Goal: Task Accomplishment & Management: Complete application form

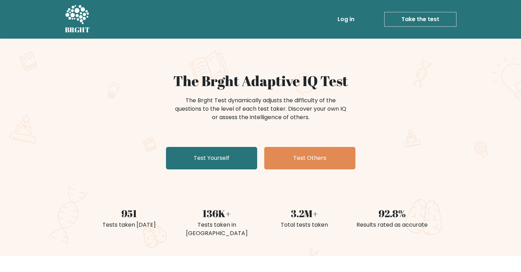
scroll to position [35, 0]
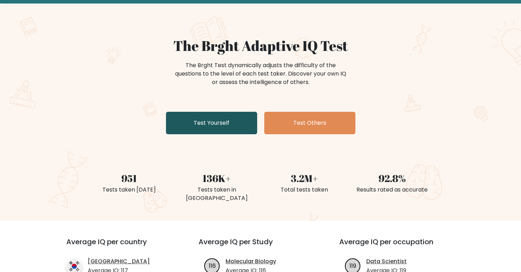
click at [202, 121] on link "Test Yourself" at bounding box center [211, 123] width 91 height 22
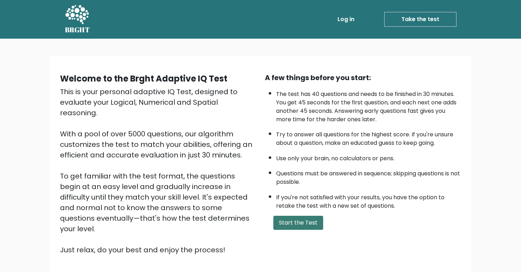
click at [298, 223] on button "Start the Test" at bounding box center [299, 223] width 50 height 14
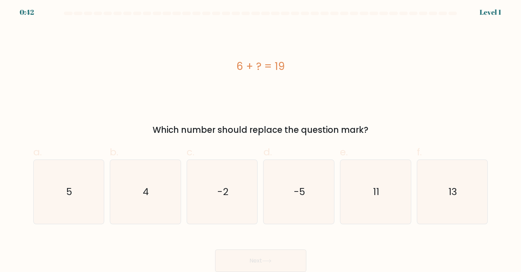
scroll to position [2, 0]
click at [453, 195] on text "13" at bounding box center [453, 192] width 9 height 14
click at [261, 139] on input "f. 13" at bounding box center [261, 136] width 0 height 5
radio input "true"
click at [266, 267] on button "Next" at bounding box center [260, 260] width 91 height 22
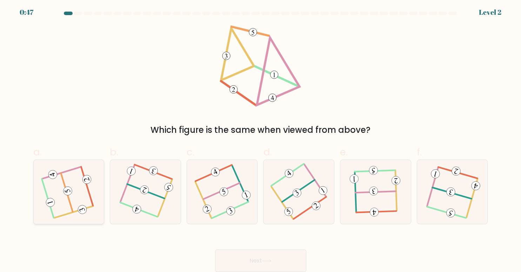
click at [62, 185] on icon at bounding box center [68, 191] width 51 height 51
click at [261, 139] on input "a." at bounding box center [261, 136] width 0 height 5
radio input "true"
click at [261, 259] on button "Next" at bounding box center [260, 260] width 91 height 22
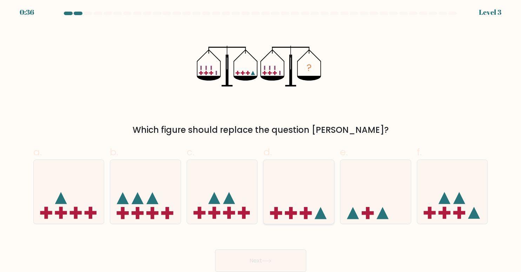
click at [295, 213] on rect at bounding box center [291, 213] width 12 height 4
click at [261, 139] on input "d." at bounding box center [261, 136] width 0 height 5
radio input "true"
click at [263, 260] on button "Next" at bounding box center [260, 260] width 91 height 22
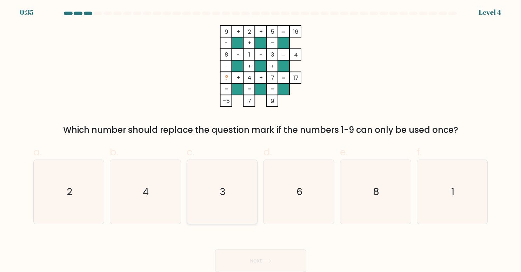
click at [222, 191] on text "3" at bounding box center [223, 192] width 6 height 14
click at [261, 139] on input "c. 3" at bounding box center [261, 136] width 0 height 5
radio input "true"
click at [301, 193] on text "6" at bounding box center [300, 192] width 6 height 14
click at [261, 139] on input "d. 6" at bounding box center [261, 136] width 0 height 5
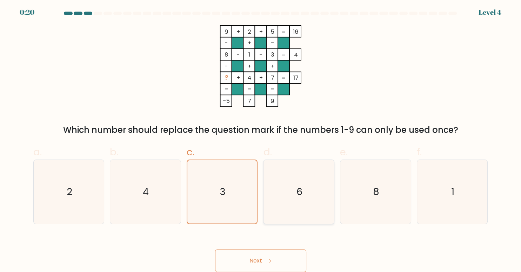
radio input "true"
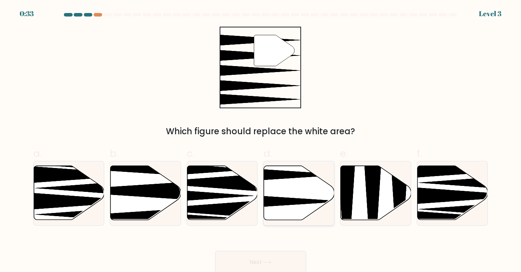
click at [292, 183] on icon at bounding box center [299, 193] width 71 height 54
click at [261, 140] on input "d." at bounding box center [261, 138] width 0 height 5
radio input "true"
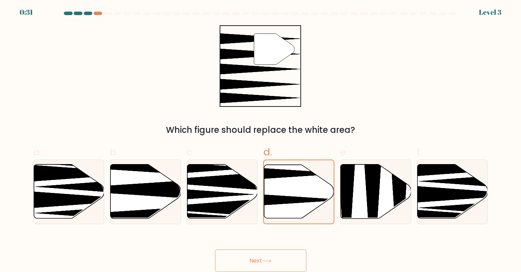
click at [266, 258] on button "Next" at bounding box center [260, 260] width 91 height 22
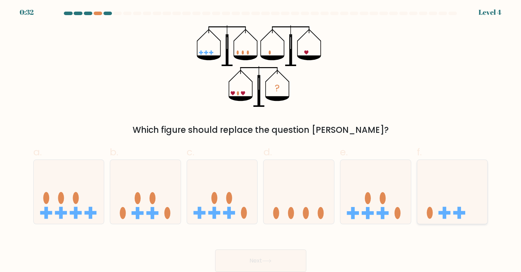
click at [440, 212] on rect at bounding box center [445, 213] width 12 height 4
click at [261, 139] on input "f." at bounding box center [261, 136] width 0 height 5
radio input "true"
click at [257, 268] on button "Next" at bounding box center [260, 260] width 91 height 22
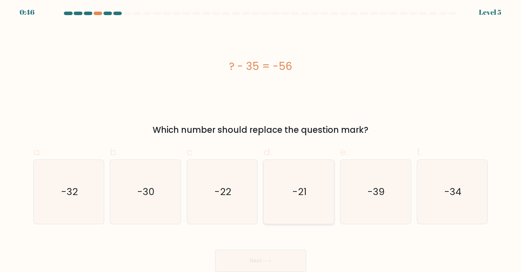
click at [300, 189] on text "-21" at bounding box center [299, 192] width 14 height 14
click at [261, 139] on input "d. -21" at bounding box center [261, 136] width 0 height 5
radio input "true"
click at [251, 257] on button "Next" at bounding box center [260, 260] width 91 height 22
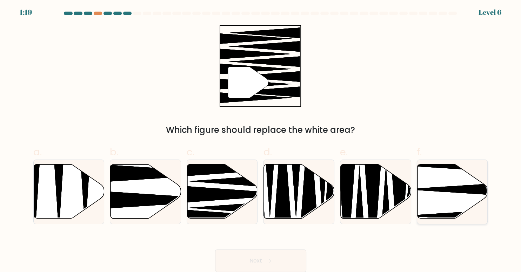
click at [442, 191] on icon at bounding box center [474, 189] width 140 height 18
click at [261, 139] on input "f." at bounding box center [261, 136] width 0 height 5
radio input "true"
click at [253, 262] on button "Next" at bounding box center [260, 260] width 91 height 22
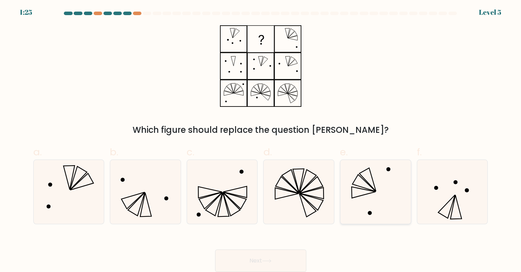
click at [362, 186] on icon at bounding box center [365, 182] width 24 height 17
click at [261, 139] on input "e." at bounding box center [261, 136] width 0 height 5
radio input "true"
click at [264, 262] on icon at bounding box center [266, 261] width 9 height 4
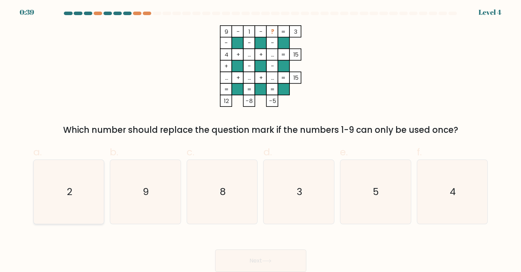
click at [70, 191] on text "2" at bounding box center [70, 192] width 6 height 14
click at [261, 139] on input "a. 2" at bounding box center [261, 136] width 0 height 5
radio input "true"
click at [245, 263] on button "Next" at bounding box center [260, 260] width 91 height 22
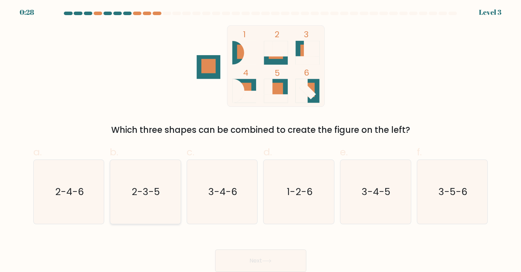
click at [137, 189] on text "2-3-5" at bounding box center [146, 192] width 28 height 14
click at [261, 139] on input "b. 2-3-5" at bounding box center [261, 136] width 0 height 5
radio input "true"
click at [274, 259] on button "Next" at bounding box center [260, 260] width 91 height 22
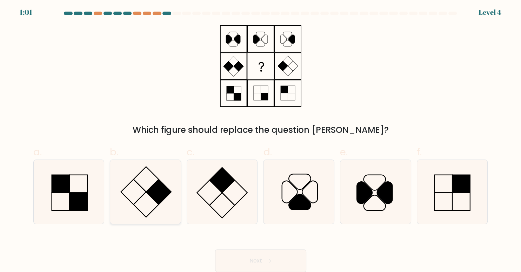
click at [147, 191] on rect at bounding box center [146, 178] width 25 height 25
click at [261, 139] on input "b." at bounding box center [261, 136] width 0 height 5
radio input "true"
click at [260, 259] on button "Next" at bounding box center [260, 260] width 91 height 22
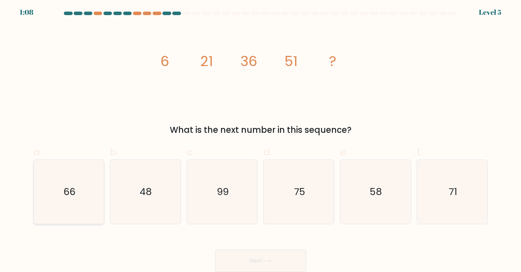
click at [67, 189] on text "66" at bounding box center [70, 192] width 12 height 14
click at [261, 139] on input "a. 66" at bounding box center [261, 136] width 0 height 5
radio input "true"
click at [269, 263] on button "Next" at bounding box center [260, 260] width 91 height 22
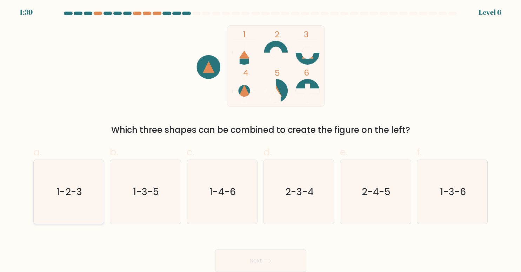
click at [60, 186] on text "1-2-3" at bounding box center [70, 192] width 26 height 14
click at [261, 139] on input "a. 1-2-3" at bounding box center [261, 136] width 0 height 5
radio input "true"
click at [221, 263] on button "Next" at bounding box center [260, 260] width 91 height 22
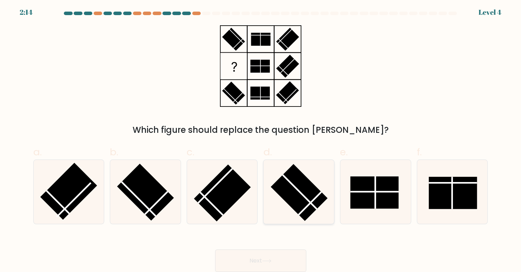
click at [296, 191] on rect at bounding box center [299, 192] width 57 height 57
click at [261, 139] on input "d." at bounding box center [261, 136] width 0 height 5
radio input "true"
click at [268, 264] on button "Next" at bounding box center [260, 260] width 91 height 22
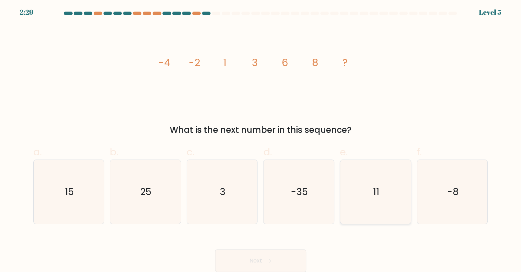
click at [379, 193] on text "11" at bounding box center [376, 192] width 6 height 14
click at [261, 139] on input "e. 11" at bounding box center [261, 136] width 0 height 5
radio input "true"
click at [265, 264] on button "Next" at bounding box center [260, 260] width 91 height 22
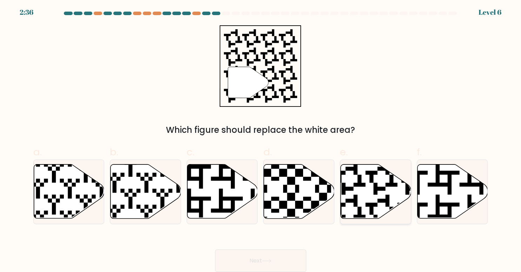
click at [363, 192] on icon at bounding box center [376, 191] width 71 height 54
click at [261, 139] on input "e." at bounding box center [261, 136] width 0 height 5
radio input "true"
click at [263, 251] on button "Next" at bounding box center [260, 260] width 91 height 22
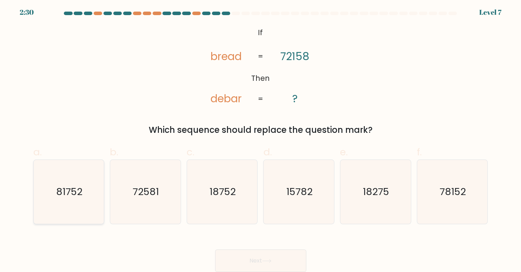
click at [71, 194] on text "81752" at bounding box center [69, 192] width 26 height 14
click at [261, 139] on input "a. 81752" at bounding box center [261, 136] width 0 height 5
radio input "true"
click at [242, 259] on button "Next" at bounding box center [260, 260] width 91 height 22
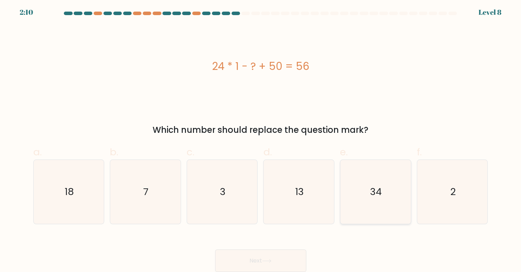
click at [376, 194] on text "34" at bounding box center [377, 192] width 12 height 14
click at [261, 139] on input "e. 34" at bounding box center [261, 136] width 0 height 5
radio input "true"
click at [257, 263] on button "Next" at bounding box center [260, 260] width 91 height 22
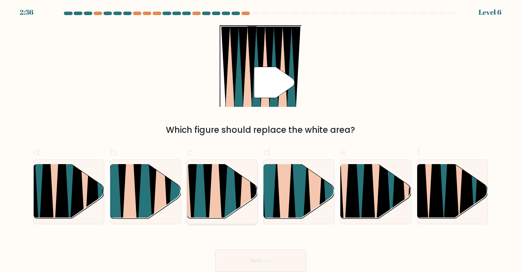
click at [221, 198] on icon at bounding box center [223, 163] width 16 height 141
click at [261, 139] on input "c." at bounding box center [261, 136] width 0 height 5
radio input "true"
click at [266, 258] on button "Next" at bounding box center [260, 260] width 91 height 22
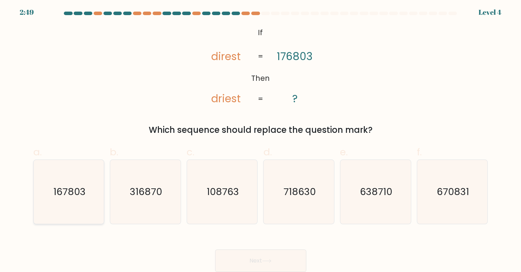
click at [70, 191] on text "167803" at bounding box center [69, 192] width 32 height 14
click at [261, 139] on input "a. 167803" at bounding box center [261, 136] width 0 height 5
radio input "true"
click at [265, 264] on button "Next" at bounding box center [260, 260] width 91 height 22
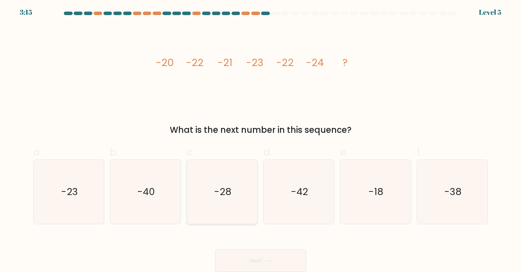
click at [222, 193] on text "-28" at bounding box center [223, 192] width 18 height 14
click at [261, 139] on input "c. -28" at bounding box center [261, 136] width 0 height 5
radio input "true"
click at [249, 256] on button "Next" at bounding box center [260, 260] width 91 height 22
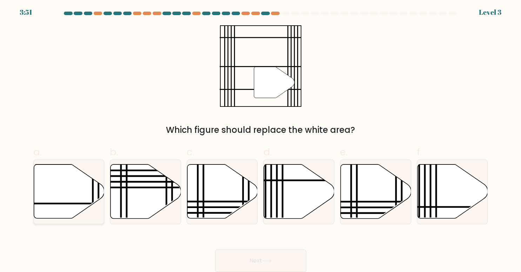
click at [80, 189] on icon at bounding box center [69, 191] width 71 height 54
click at [261, 139] on input "a." at bounding box center [261, 136] width 0 height 5
radio input "true"
click at [237, 259] on button "Next" at bounding box center [260, 260] width 91 height 22
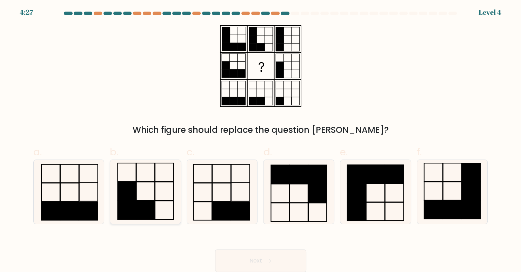
click at [144, 204] on rect at bounding box center [146, 209] width 18 height 19
click at [261, 139] on input "b." at bounding box center [261, 136] width 0 height 5
radio input "true"
click at [249, 267] on button "Next" at bounding box center [260, 260] width 91 height 22
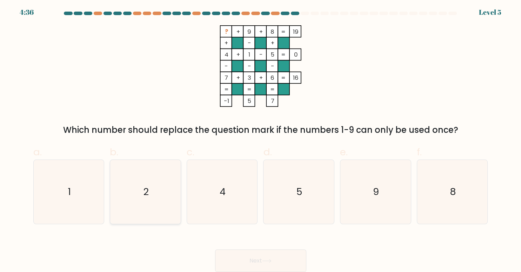
click at [146, 191] on text "2" at bounding box center [146, 192] width 6 height 14
click at [261, 139] on input "b. 2" at bounding box center [261, 136] width 0 height 5
radio input "true"
click at [261, 259] on button "Next" at bounding box center [260, 260] width 91 height 22
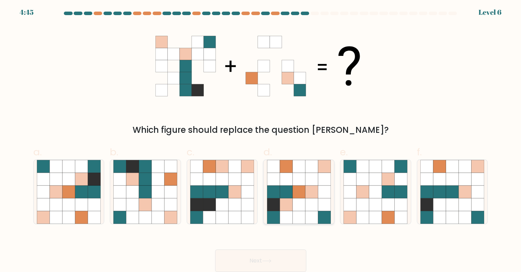
click at [301, 176] on icon at bounding box center [299, 178] width 13 height 13
click at [261, 139] on input "d." at bounding box center [261, 136] width 0 height 5
radio input "true"
click at [263, 256] on button "Next" at bounding box center [260, 260] width 91 height 22
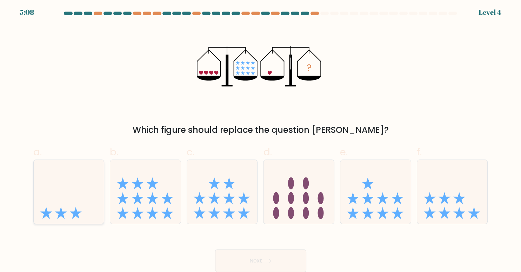
click at [63, 207] on icon at bounding box center [69, 191] width 71 height 58
click at [261, 139] on input "a." at bounding box center [261, 136] width 0 height 5
radio input "true"
click at [269, 257] on button "Next" at bounding box center [260, 260] width 91 height 22
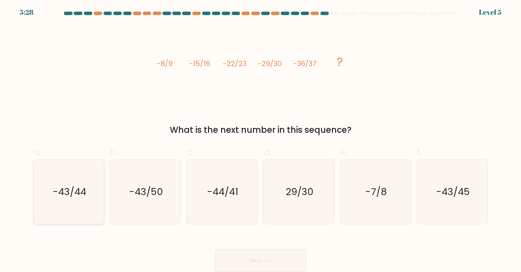
click at [77, 195] on text "-43/44" at bounding box center [70, 192] width 34 height 14
click at [261, 139] on input "a. -43/44" at bounding box center [261, 136] width 0 height 5
radio input "true"
click at [254, 262] on button "Next" at bounding box center [260, 260] width 91 height 22
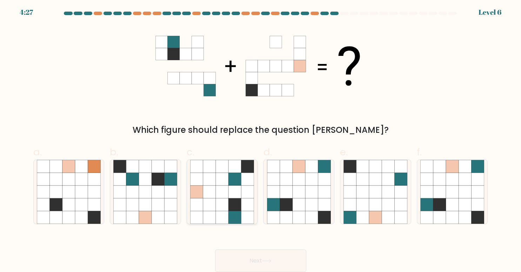
click at [210, 192] on icon at bounding box center [209, 191] width 13 height 13
click at [261, 139] on input "c." at bounding box center [261, 136] width 0 height 5
radio input "true"
click at [261, 260] on button "Next" at bounding box center [260, 260] width 91 height 22
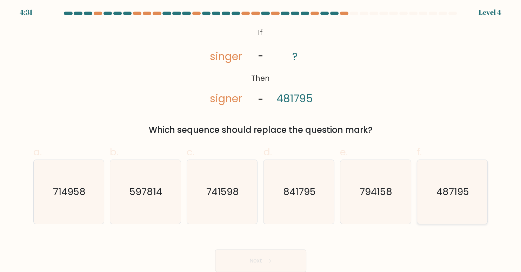
click at [452, 193] on text "487195" at bounding box center [453, 192] width 33 height 14
click at [261, 139] on input "f. 487195" at bounding box center [261, 136] width 0 height 5
radio input "true"
click at [253, 257] on button "Next" at bounding box center [260, 260] width 91 height 22
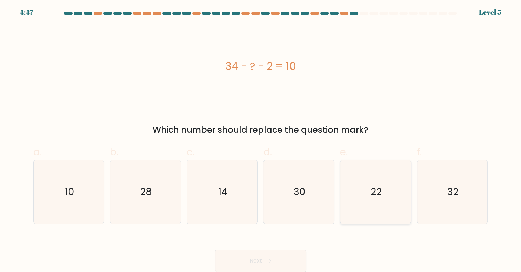
click at [377, 191] on text "22" at bounding box center [376, 192] width 11 height 14
click at [261, 139] on input "e. 22" at bounding box center [261, 136] width 0 height 5
radio input "true"
click at [252, 255] on button "Next" at bounding box center [260, 260] width 91 height 22
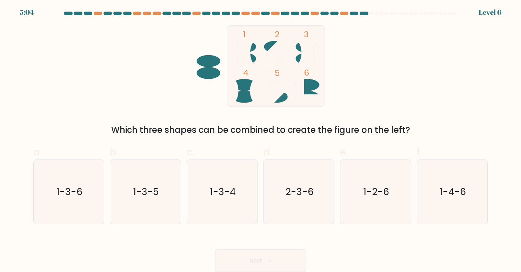
click at [271, 40] on rect at bounding box center [276, 65] width 98 height 81
click at [221, 191] on text "1-3-4" at bounding box center [223, 192] width 26 height 14
click at [261, 139] on input "c. 1-3-4" at bounding box center [261, 136] width 0 height 5
radio input "true"
click at [236, 259] on button "Next" at bounding box center [260, 260] width 91 height 22
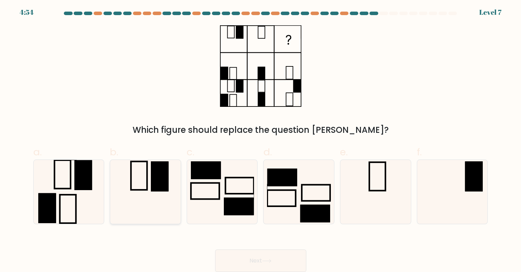
click at [146, 177] on icon at bounding box center [145, 192] width 64 height 64
click at [261, 139] on input "b." at bounding box center [261, 136] width 0 height 5
radio input "true"
click at [282, 261] on button "Next" at bounding box center [260, 260] width 91 height 22
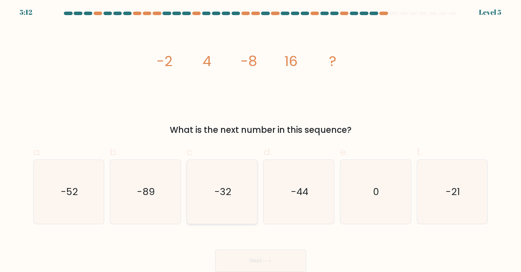
click at [226, 195] on text "-32" at bounding box center [223, 192] width 17 height 14
click at [261, 139] on input "c. -32" at bounding box center [261, 136] width 0 height 5
radio input "true"
click at [230, 261] on button "Next" at bounding box center [260, 260] width 91 height 22
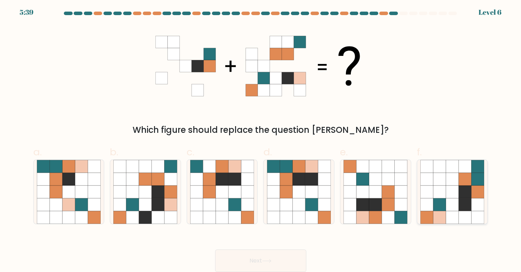
click at [464, 184] on icon at bounding box center [465, 178] width 13 height 13
click at [261, 139] on input "f." at bounding box center [261, 136] width 0 height 5
radio input "true"
click at [278, 258] on button "Next" at bounding box center [260, 260] width 91 height 22
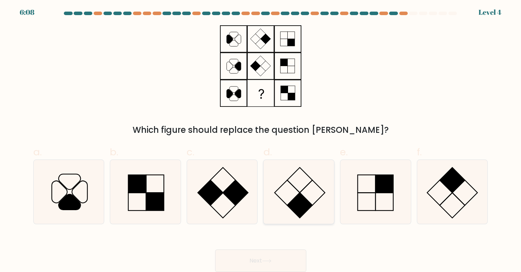
click at [307, 186] on icon at bounding box center [299, 192] width 64 height 64
click at [261, 139] on input "d." at bounding box center [261, 136] width 0 height 5
radio input "true"
click at [282, 260] on button "Next" at bounding box center [260, 260] width 91 height 22
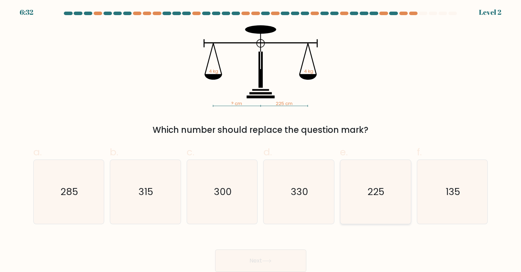
click at [377, 191] on text "225" at bounding box center [376, 192] width 17 height 14
click at [261, 139] on input "e. 225" at bounding box center [261, 136] width 0 height 5
radio input "true"
click at [256, 257] on button "Next" at bounding box center [260, 260] width 91 height 22
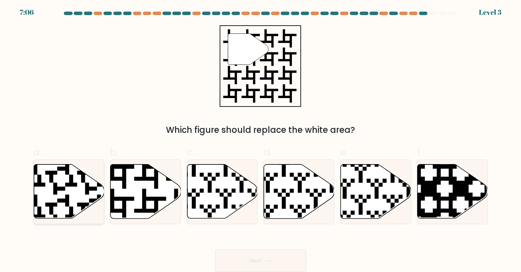
click at [52, 175] on icon at bounding box center [45, 163] width 128 height 128
click at [261, 139] on input "a." at bounding box center [261, 136] width 0 height 5
radio input "true"
click at [263, 264] on button "Next" at bounding box center [260, 260] width 91 height 22
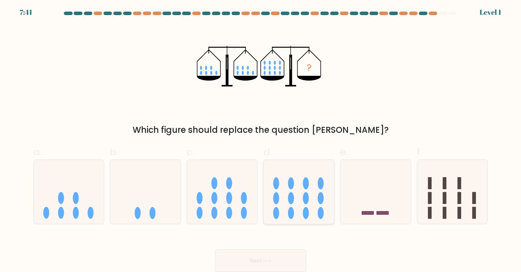
click at [287, 197] on icon at bounding box center [299, 191] width 71 height 58
click at [261, 139] on input "d." at bounding box center [261, 136] width 0 height 5
radio input "true"
click at [275, 261] on button "Next" at bounding box center [260, 260] width 91 height 22
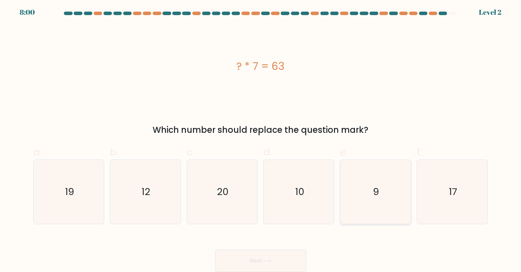
click at [376, 191] on text "9" at bounding box center [377, 192] width 6 height 14
click at [261, 139] on input "e. 9" at bounding box center [261, 136] width 0 height 5
radio input "true"
click at [250, 261] on button "Next" at bounding box center [260, 260] width 91 height 22
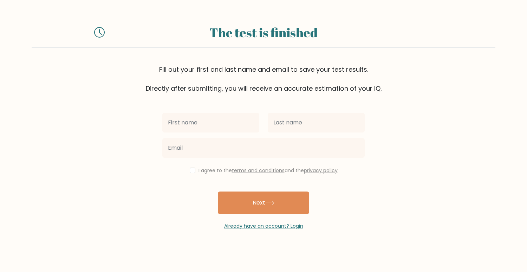
click at [178, 119] on input "text" at bounding box center [210, 123] width 97 height 20
type input "[PERSON_NAME]"
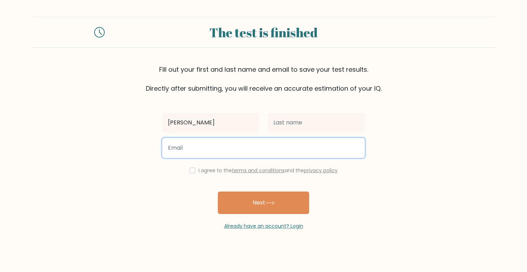
click at [181, 149] on input "email" at bounding box center [263, 148] width 202 height 20
type input "grandfatherof2@verizon.net"
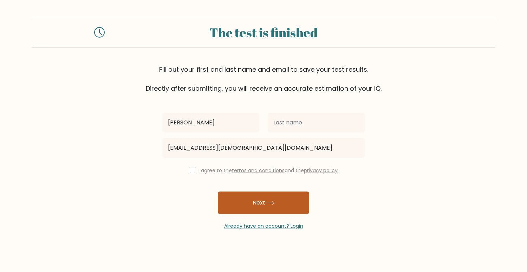
click at [249, 198] on button "Next" at bounding box center [263, 202] width 91 height 22
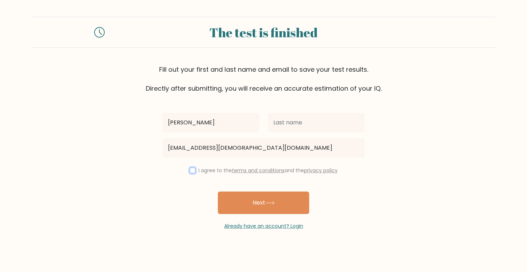
click at [190, 170] on input "checkbox" at bounding box center [193, 170] width 6 height 6
checkbox input "true"
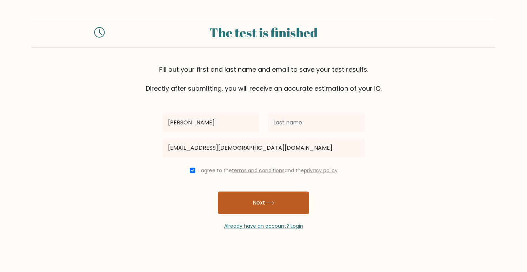
click at [248, 200] on button "Next" at bounding box center [263, 202] width 91 height 22
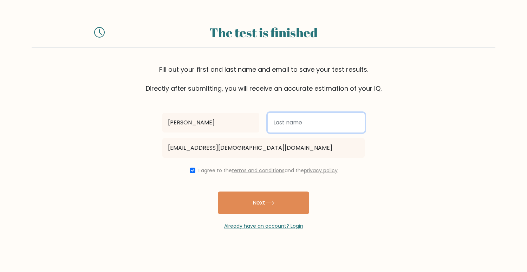
click at [287, 120] on input "text" at bounding box center [316, 123] width 97 height 20
type input "[PERSON_NAME]"
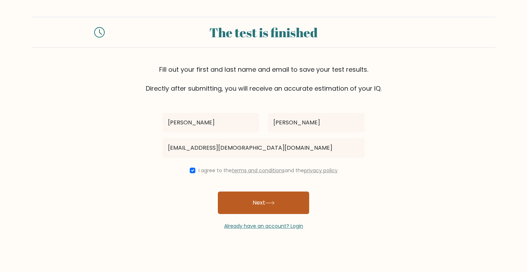
click at [255, 201] on button "Next" at bounding box center [263, 202] width 91 height 22
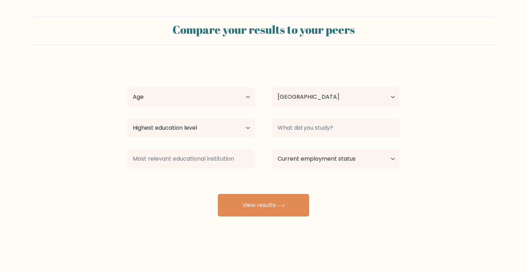
select select "US"
click at [160, 97] on select "Age Under [DEMOGRAPHIC_DATA] [DEMOGRAPHIC_DATA] [DEMOGRAPHIC_DATA] [DEMOGRAPHIC…" at bounding box center [191, 97] width 128 height 20
select select "65_plus"
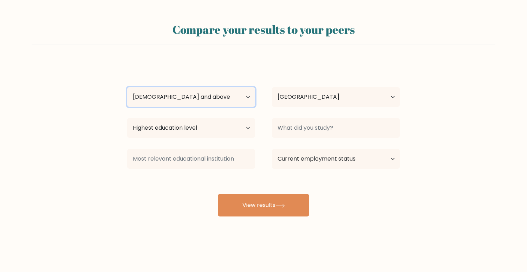
click at [127, 87] on select "Age Under [DEMOGRAPHIC_DATA] [DEMOGRAPHIC_DATA] [DEMOGRAPHIC_DATA] [DEMOGRAPHIC…" at bounding box center [191, 97] width 128 height 20
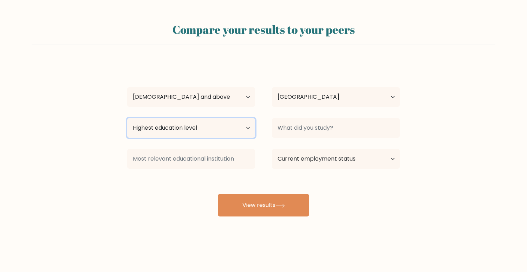
click at [246, 127] on select "Highest education level No schooling Primary Lower Secondary Upper Secondary Oc…" at bounding box center [191, 128] width 128 height 20
select select "upper_secondary"
click at [127, 118] on select "Highest education level No schooling Primary Lower Secondary Upper Secondary Oc…" at bounding box center [191, 128] width 128 height 20
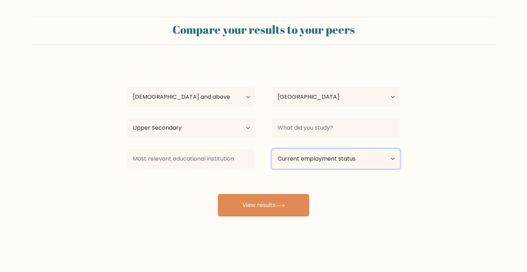
click at [392, 157] on select "Current employment status Employed Student Retired Other / prefer not to answer" at bounding box center [336, 159] width 128 height 20
select select "employed"
click at [272, 149] on select "Current employment status Employed Student Retired Other / prefer not to answer" at bounding box center [336, 159] width 128 height 20
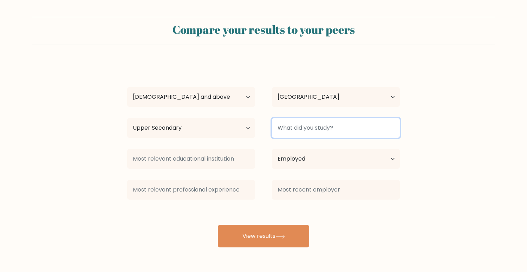
click at [288, 127] on input at bounding box center [336, 128] width 128 height 20
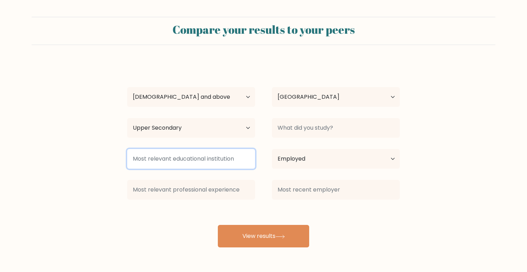
click at [156, 159] on input at bounding box center [191, 159] width 128 height 20
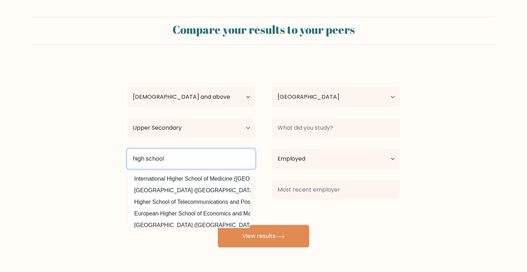
type input "high school"
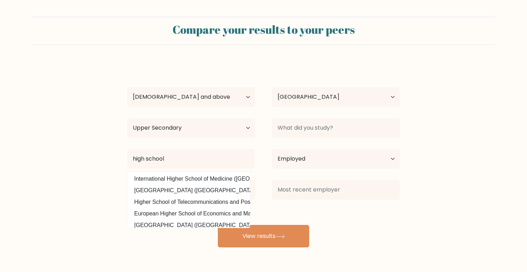
click at [113, 187] on form "Compare your results to your peers [PERSON_NAME] Age Under [DEMOGRAPHIC_DATA] […" at bounding box center [263, 132] width 527 height 230
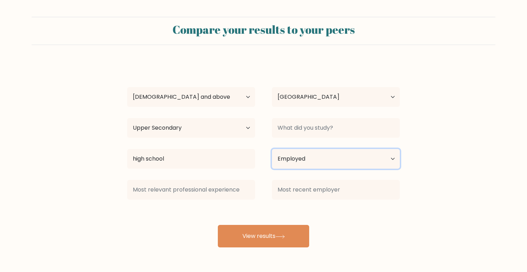
click at [392, 158] on select "Current employment status Employed Student Retired Other / prefer not to answer" at bounding box center [336, 159] width 128 height 20
click at [272, 149] on select "Current employment status Employed Student Retired Other / prefer not to answer" at bounding box center [336, 159] width 128 height 20
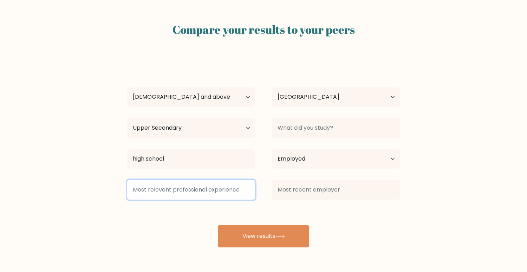
click at [214, 185] on input at bounding box center [191, 190] width 128 height 20
type input "fatherhood"
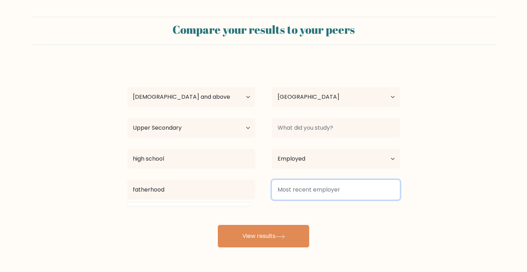
click at [330, 189] on input at bounding box center [336, 190] width 128 height 20
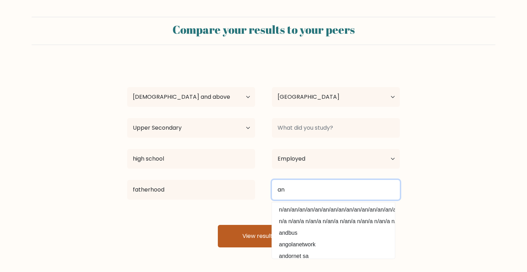
type input "and"
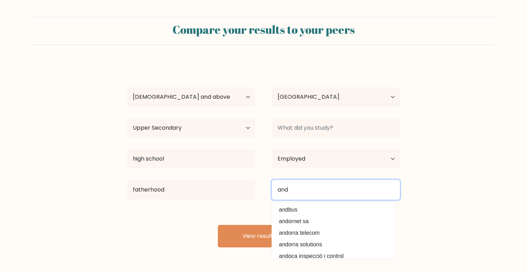
drag, startPoint x: 297, startPoint y: 191, endPoint x: 265, endPoint y: 200, distance: 33.6
click at [268, 197] on div "and andbus andornet sa andorra telecom [GEOGRAPHIC_DATA] solutions andoca inspe…" at bounding box center [335, 189] width 145 height 25
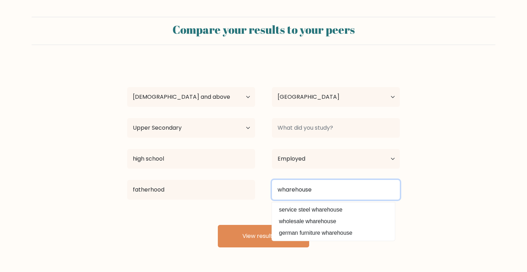
click at [275, 190] on input "wharehouse" at bounding box center [336, 190] width 128 height 20
drag, startPoint x: 310, startPoint y: 188, endPoint x: 312, endPoint y: 201, distance: 12.8
click at [310, 188] on input "plumbing wharehouse" at bounding box center [336, 190] width 128 height 20
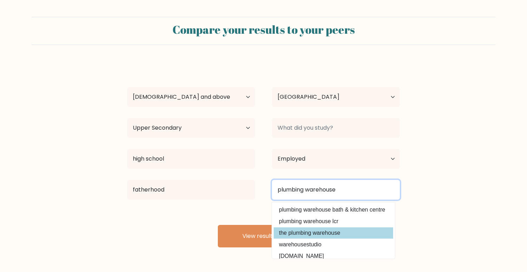
type input "plumbing warehouse"
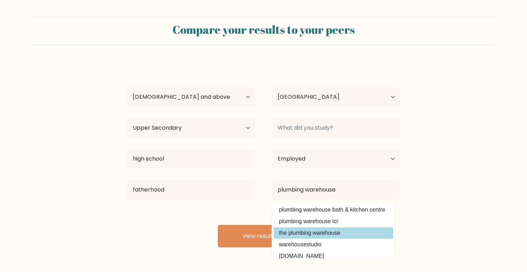
click at [305, 231] on div "[PERSON_NAME] Age Under [DEMOGRAPHIC_DATA] [DEMOGRAPHIC_DATA] [DEMOGRAPHIC_DATA…" at bounding box center [263, 154] width 281 height 185
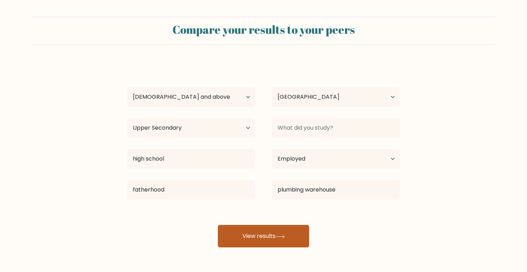
click at [257, 233] on button "View results" at bounding box center [263, 236] width 91 height 22
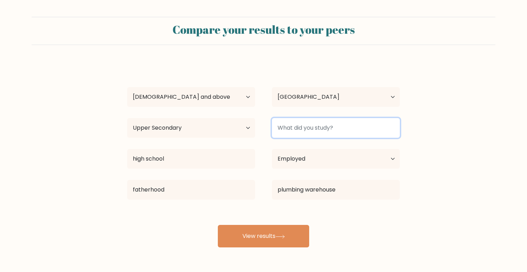
click at [306, 130] on input at bounding box center [336, 128] width 128 height 20
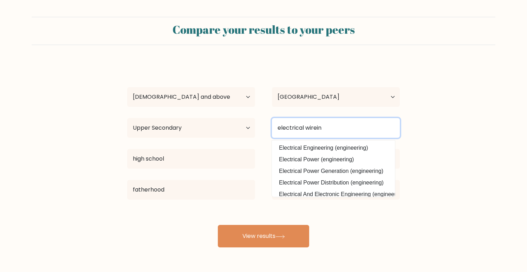
type input "electrical wireing"
drag, startPoint x: 334, startPoint y: 129, endPoint x: 276, endPoint y: 125, distance: 58.0
click at [277, 125] on input "electrical wireing" at bounding box center [336, 128] width 128 height 20
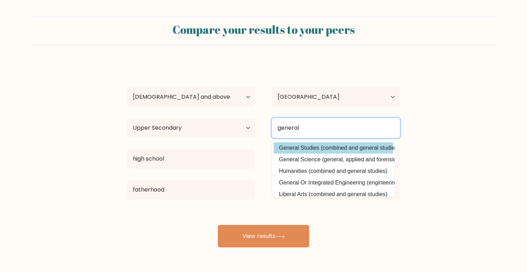
type input "general"
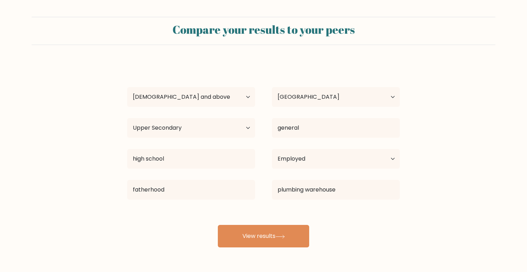
click at [333, 146] on div "peter massaro Age Under 18 years old 18-24 years old 25-34 years old 35-44 year…" at bounding box center [263, 154] width 281 height 185
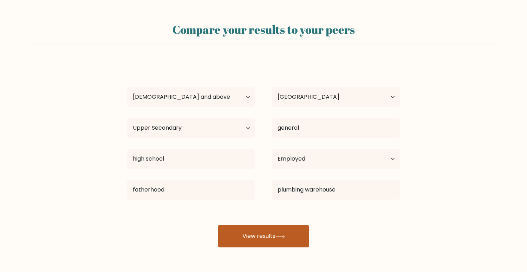
click at [255, 226] on button "View results" at bounding box center [263, 236] width 91 height 22
